Goal: Find specific page/section: Find specific page/section

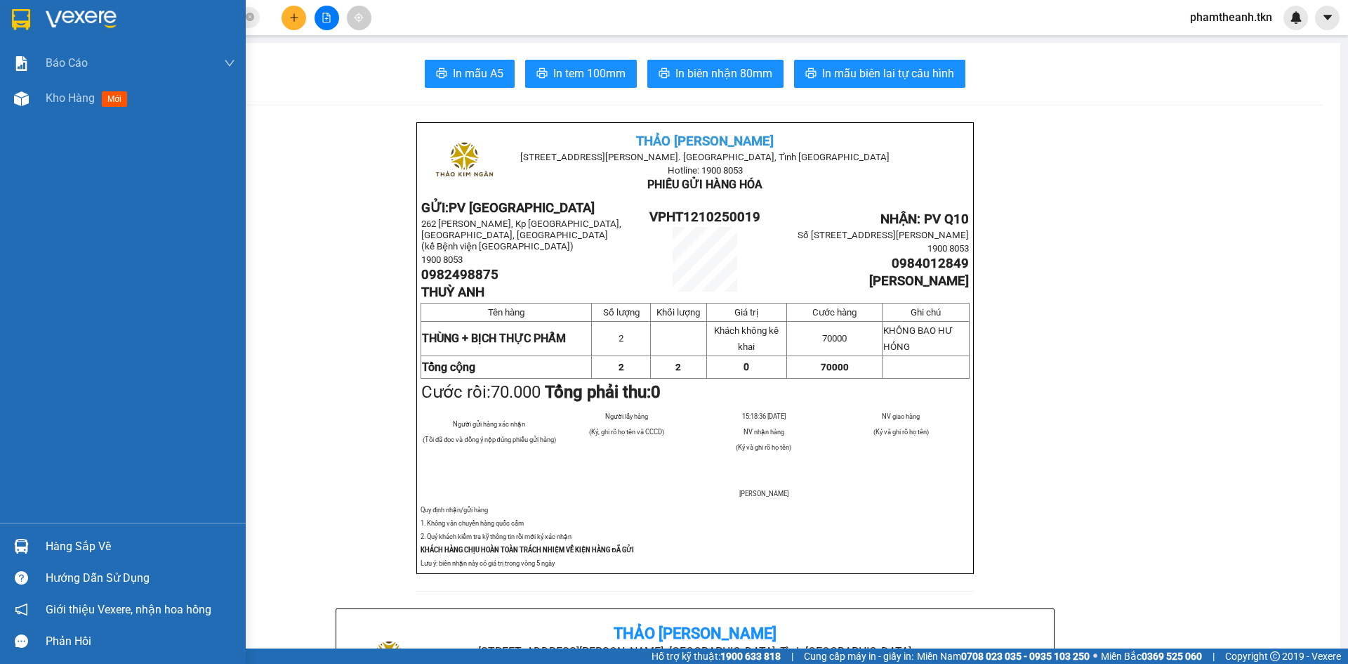
click at [13, 15] on img at bounding box center [21, 19] width 18 height 21
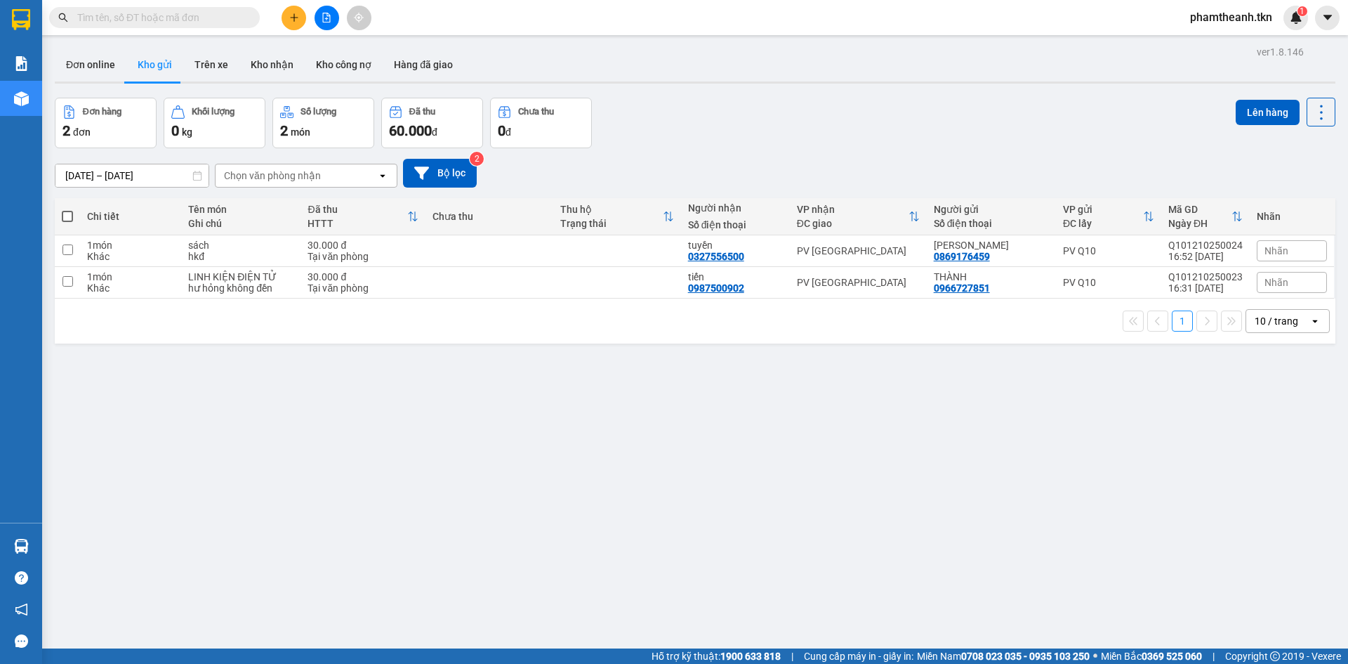
click at [145, 62] on button "Kho gửi" at bounding box center [154, 65] width 57 height 34
